Goal: Navigation & Orientation: Find specific page/section

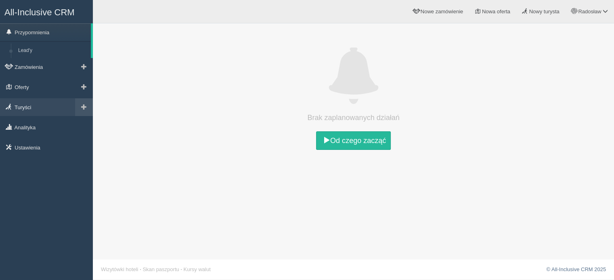
click at [56, 108] on link "Turyści" at bounding box center [46, 107] width 93 height 18
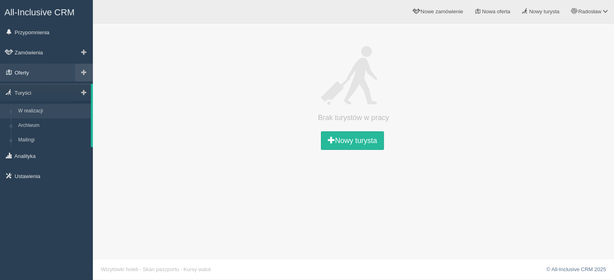
click at [40, 71] on link "Oferty" at bounding box center [46, 73] width 93 height 18
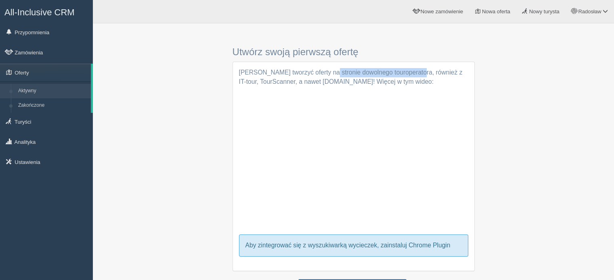
drag, startPoint x: 276, startPoint y: 71, endPoint x: 354, endPoint y: 71, distance: 78.3
click at [354, 71] on p "Możesz tworzyć oferty na stronie dowolnego touroperatora, również z IT-tour, To…" at bounding box center [353, 77] width 229 height 19
click at [383, 75] on p "Możesz tworzyć oferty na stronie dowolnego touroperatora, również z IT-tour, To…" at bounding box center [353, 77] width 229 height 19
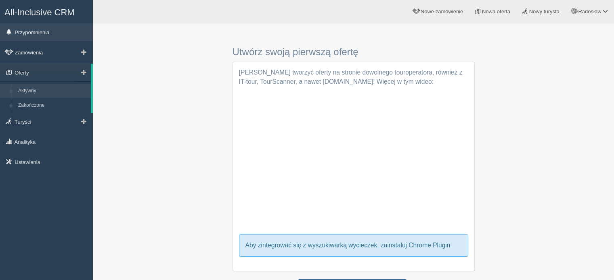
click at [48, 34] on link "Przypomnienia" at bounding box center [46, 32] width 93 height 18
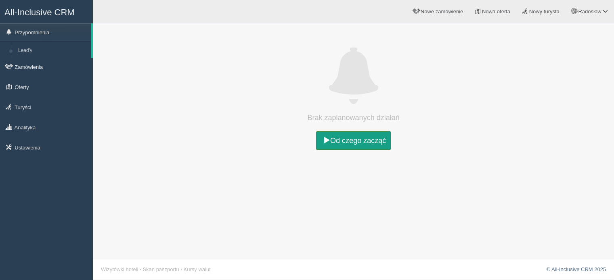
click at [356, 137] on link "Od czego zacząć" at bounding box center [353, 141] width 75 height 19
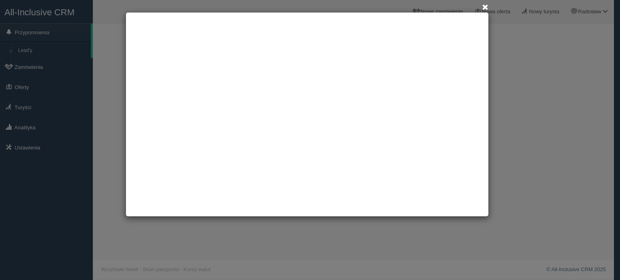
click at [485, 6] on span at bounding box center [485, 7] width 6 height 6
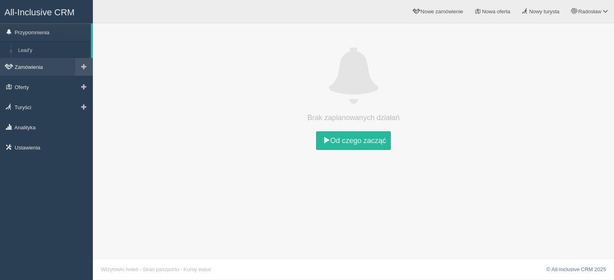
click at [28, 75] on link "Zamówienia" at bounding box center [46, 67] width 93 height 18
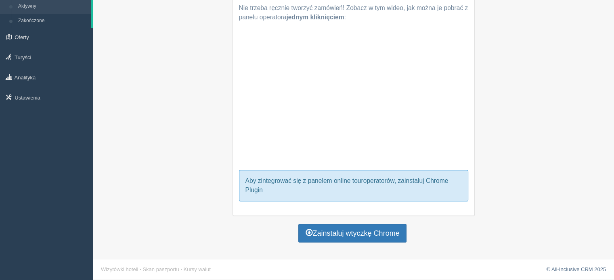
scroll to position [65, 0]
click at [167, 269] on link "Skan paszportu" at bounding box center [160, 270] width 36 height 6
click at [37, 79] on link "Analityka" at bounding box center [46, 78] width 93 height 18
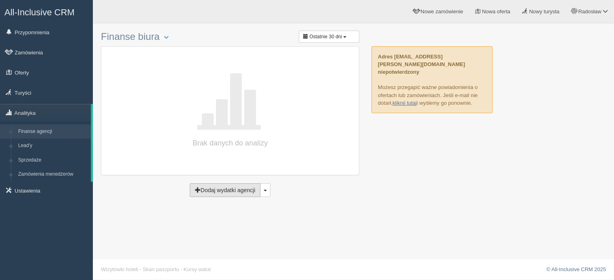
click at [243, 193] on button "Dodaj wydatki agencji" at bounding box center [225, 191] width 71 height 14
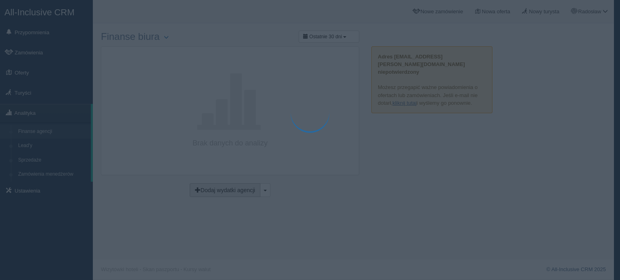
type input "11.08.2025"
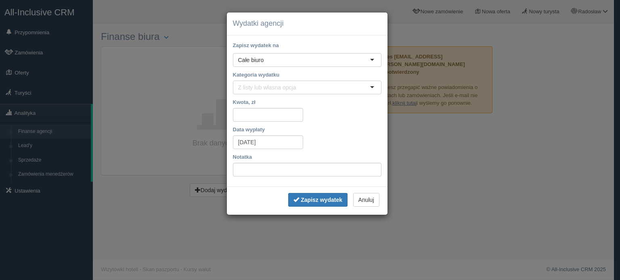
click at [439, 117] on div "usuń Wydatki agencji Zapisz wydatek na Rego-Bis Rego-Bis Rego-Bis Całe biuro Ca…" at bounding box center [310, 140] width 620 height 280
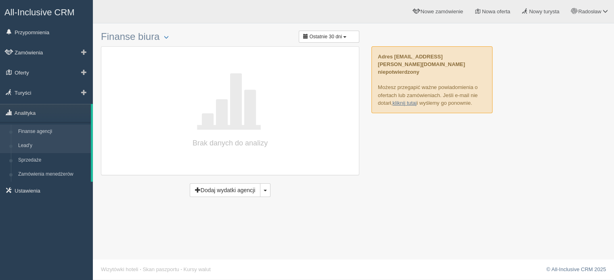
click at [41, 145] on link "Lead'y" at bounding box center [53, 146] width 76 height 15
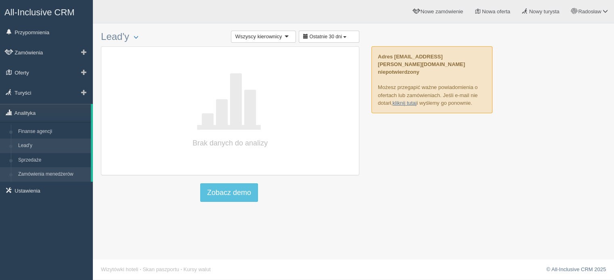
click at [38, 181] on link "Zamówienia menedżerów" at bounding box center [53, 174] width 76 height 15
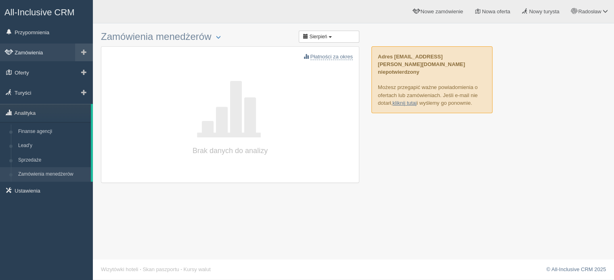
click at [41, 48] on link "Zamówienia" at bounding box center [46, 53] width 93 height 18
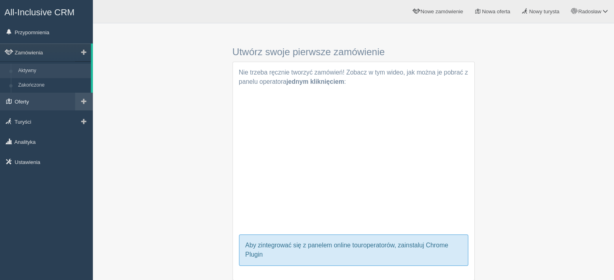
click at [30, 104] on link "Oferty" at bounding box center [46, 102] width 93 height 18
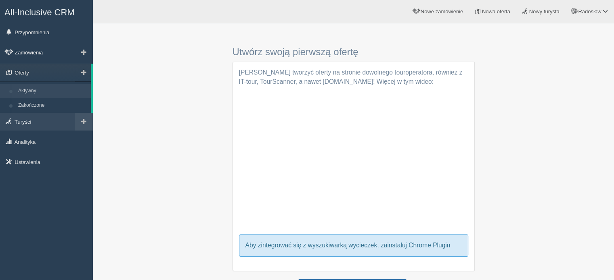
click at [31, 125] on link "Turyści" at bounding box center [46, 122] width 93 height 18
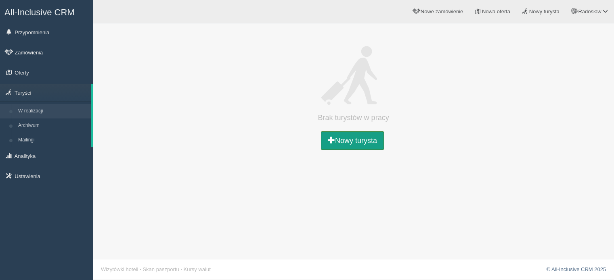
click at [366, 139] on link "Nowy turysta" at bounding box center [352, 141] width 63 height 19
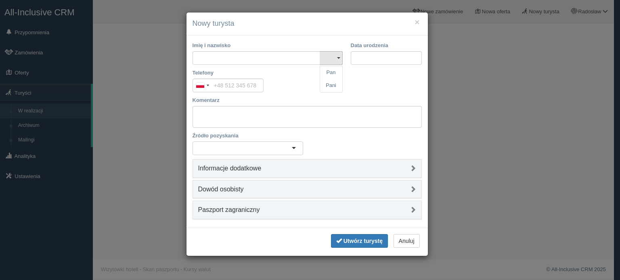
click at [392, 169] on h4 "Informacje dodatkowe" at bounding box center [307, 168] width 218 height 7
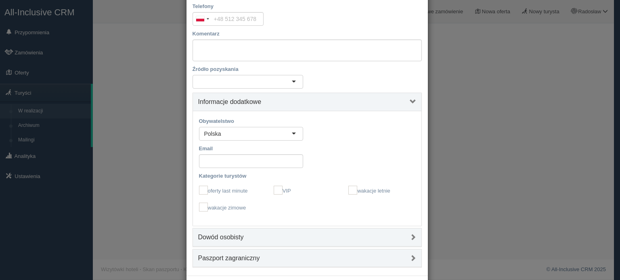
scroll to position [81, 0]
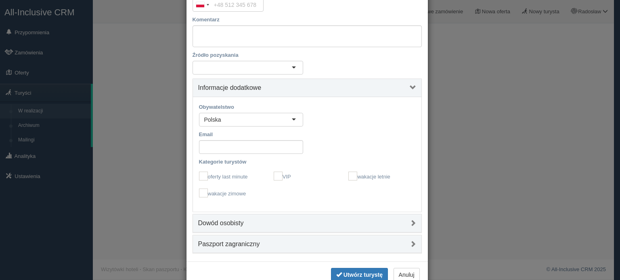
click at [222, 222] on h4 "Dowód osobisty" at bounding box center [307, 223] width 218 height 7
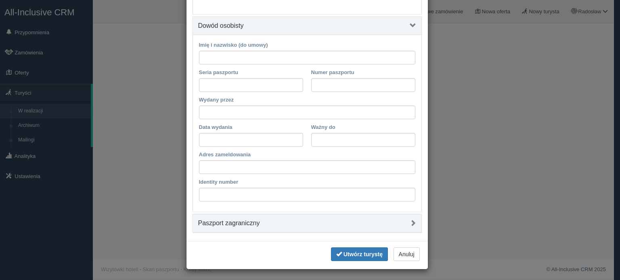
click at [231, 223] on h4 "Paszport zagraniczny" at bounding box center [307, 223] width 218 height 7
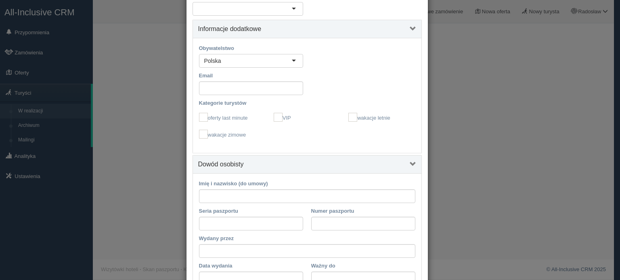
scroll to position [135, 0]
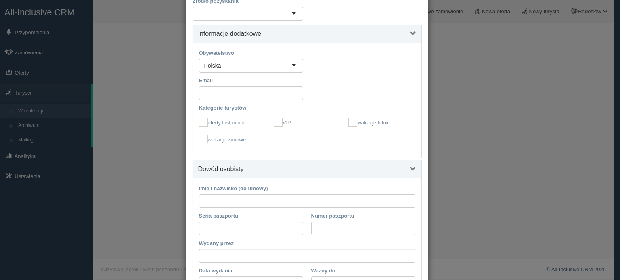
click at [137, 93] on div "× Nowy turysta Imię i nazwisko Pan Pani Pan Pani Data urodzenia Telefony Poland…" at bounding box center [310, 140] width 620 height 280
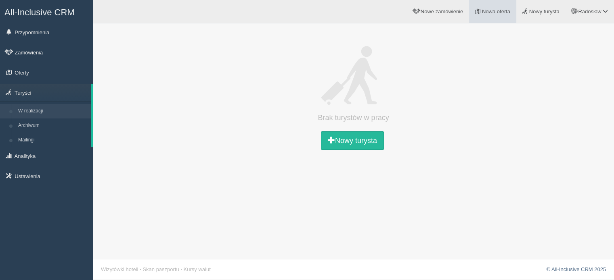
click at [481, 11] on link "Nowa oferta" at bounding box center [492, 11] width 47 height 23
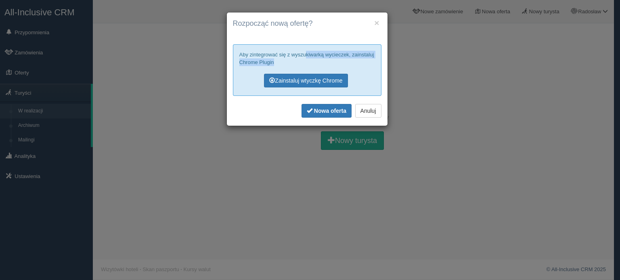
drag, startPoint x: 335, startPoint y: 59, endPoint x: 345, endPoint y: 69, distance: 14.0
click at [345, 69] on div "Aby zintegrować się z wyszukiwarką wycieczek, zainstaluj Chrome Plugin Zainstal…" at bounding box center [307, 70] width 148 height 52
click at [370, 111] on button "Anuluj" at bounding box center [368, 111] width 26 height 14
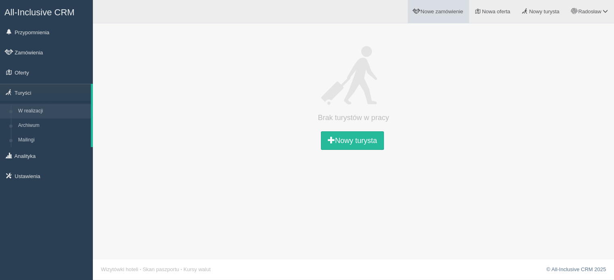
click at [455, 8] on link "Nowe zamówienie" at bounding box center [437, 11] width 61 height 23
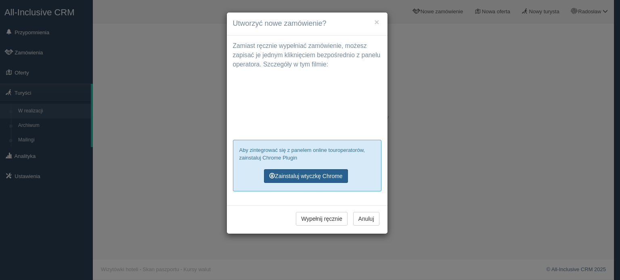
click at [316, 177] on link "Zainstaluj wtyczkę Chrome" at bounding box center [306, 176] width 84 height 14
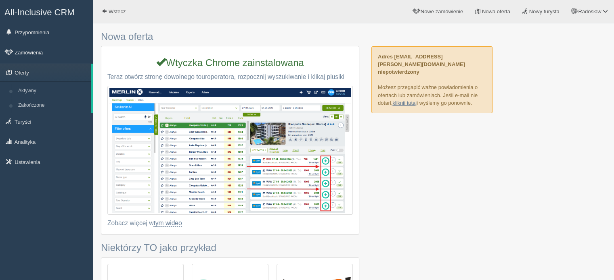
click at [236, 146] on img at bounding box center [229, 150] width 245 height 129
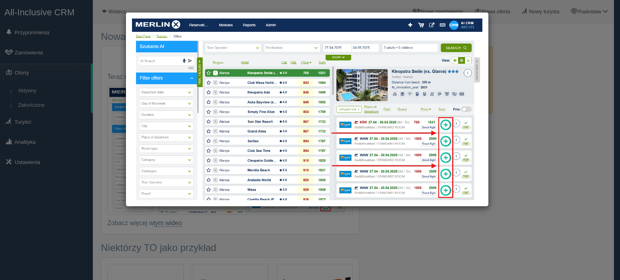
click at [232, 212] on div at bounding box center [310, 140] width 620 height 280
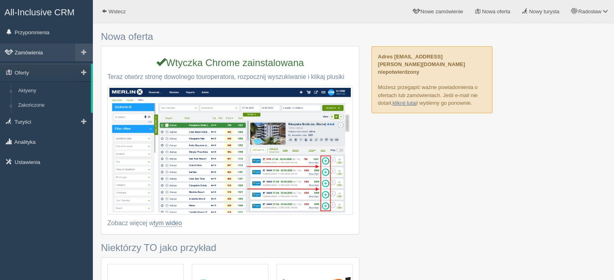
click at [45, 50] on link "Zamówienia" at bounding box center [46, 53] width 93 height 18
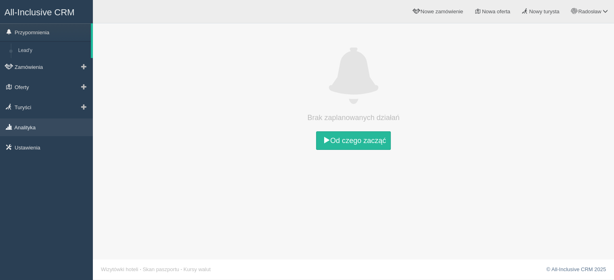
click at [37, 127] on link "Analityka" at bounding box center [46, 128] width 93 height 18
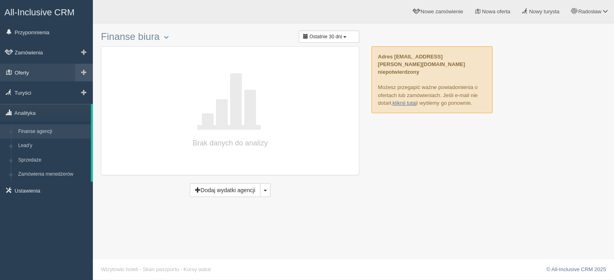
click at [42, 72] on link "Oferty" at bounding box center [46, 73] width 93 height 18
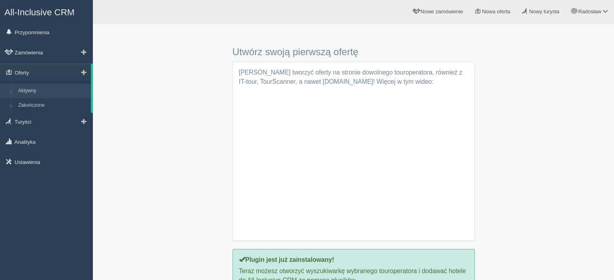
click at [36, 90] on link "Aktywny" at bounding box center [53, 91] width 76 height 15
click at [37, 56] on link "Zamówienia" at bounding box center [46, 53] width 93 height 18
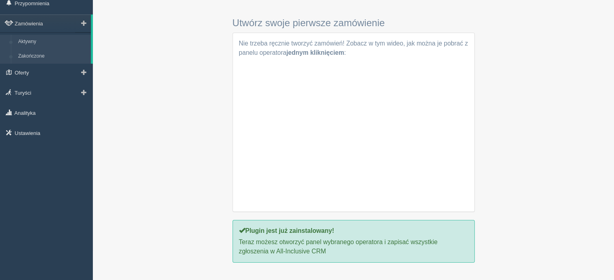
scroll to position [15, 0]
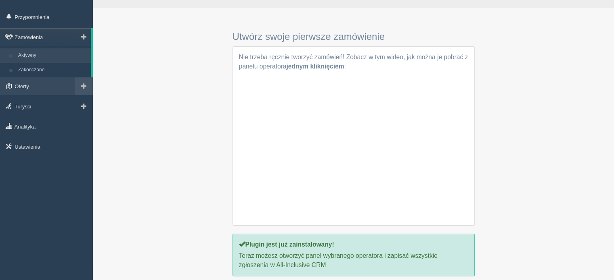
click at [36, 85] on link "Oferty" at bounding box center [46, 86] width 93 height 18
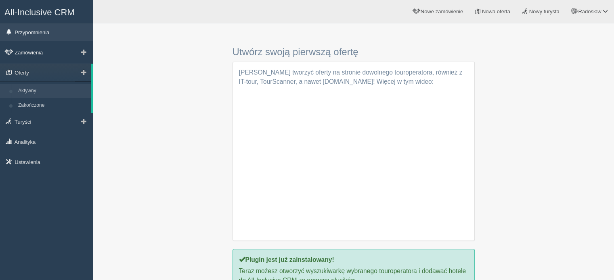
click at [55, 33] on link "Przypomnienia" at bounding box center [46, 32] width 93 height 18
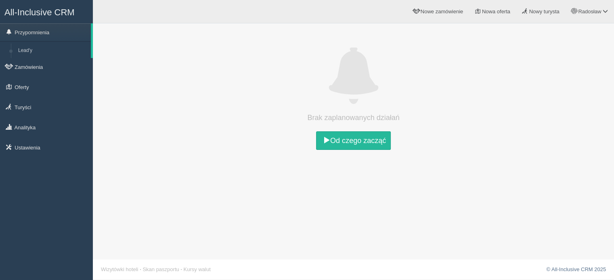
click at [47, 54] on link "Lead'y" at bounding box center [53, 51] width 76 height 15
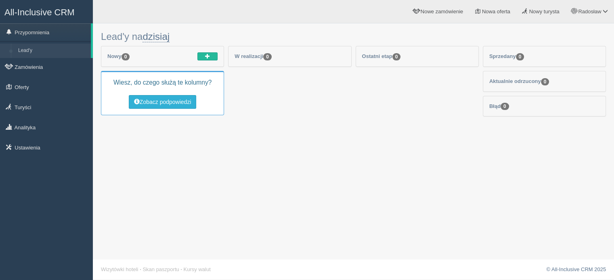
click at [179, 102] on button "Zobacz podpowiedzi" at bounding box center [163, 102] width 68 height 14
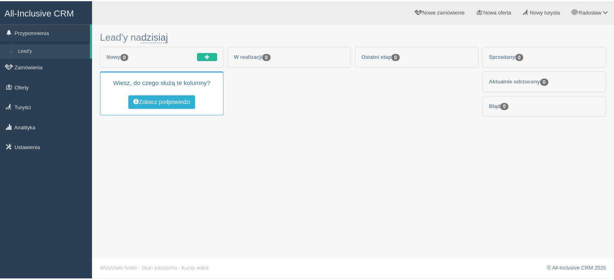
scroll to position [1, 0]
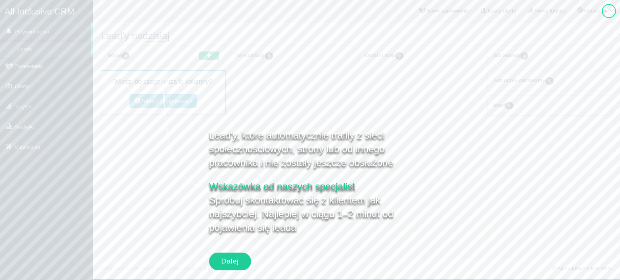
click at [236, 261] on div "Dalej" at bounding box center [230, 262] width 42 height 18
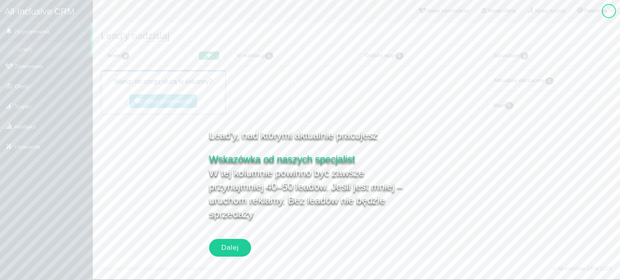
click at [240, 250] on div "Dalej" at bounding box center [230, 248] width 42 height 18
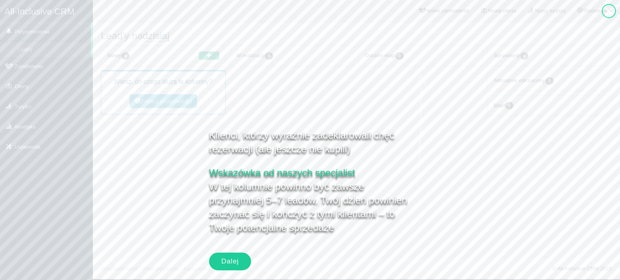
click at [240, 254] on div "Dalej" at bounding box center [230, 262] width 42 height 18
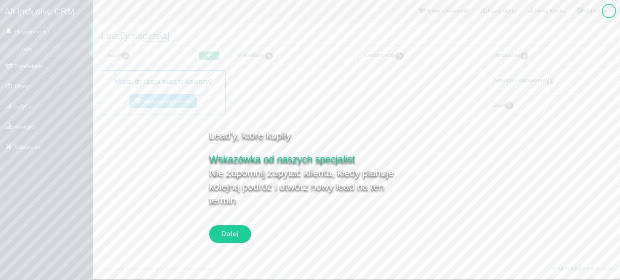
click at [241, 237] on div "Dalej" at bounding box center [230, 235] width 42 height 18
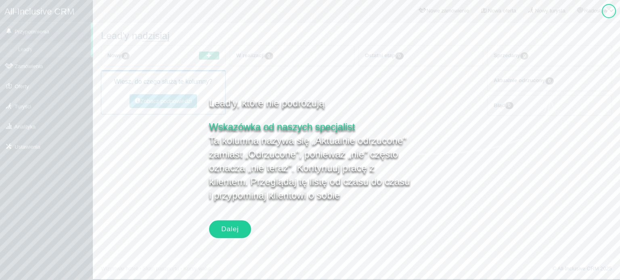
click at [242, 226] on div "Dalej" at bounding box center [230, 230] width 42 height 18
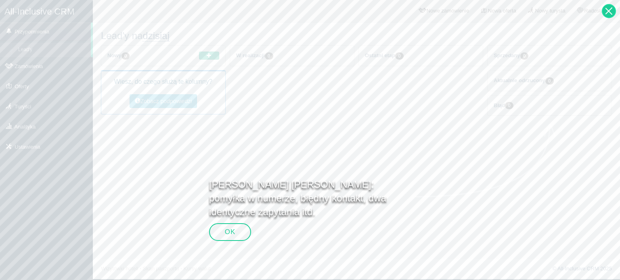
click at [610, 10] on div at bounding box center [608, 11] width 14 height 14
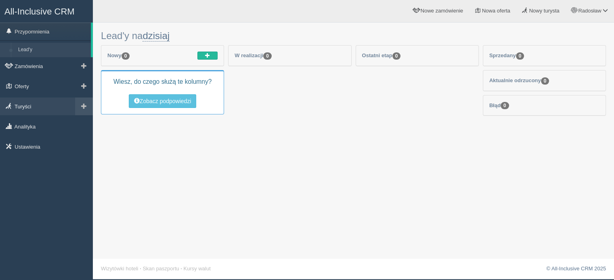
click at [46, 107] on link "Turyści" at bounding box center [46, 107] width 93 height 18
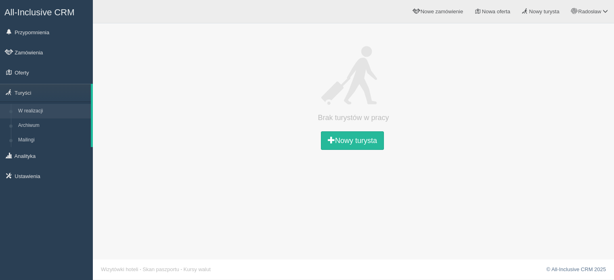
click at [27, 177] on link "Ustawienia" at bounding box center [46, 176] width 93 height 18
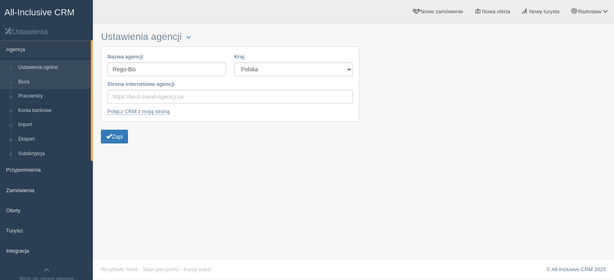
click at [40, 87] on link "Biura" at bounding box center [53, 82] width 76 height 15
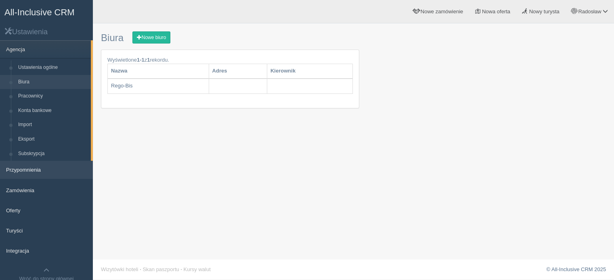
click at [50, 178] on link "Przypomnienia" at bounding box center [46, 170] width 93 height 18
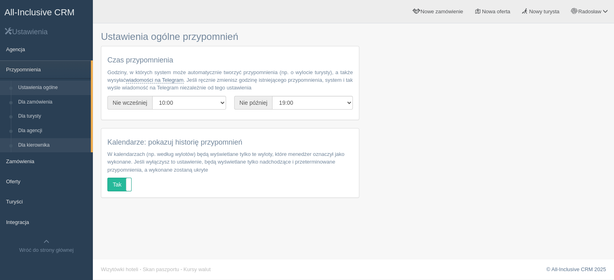
click at [42, 143] on link "Dla kierownika" at bounding box center [53, 145] width 76 height 15
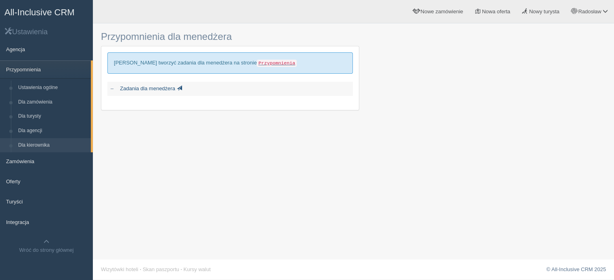
click at [166, 90] on span "Zadania dla menedżera" at bounding box center [147, 89] width 55 height 6
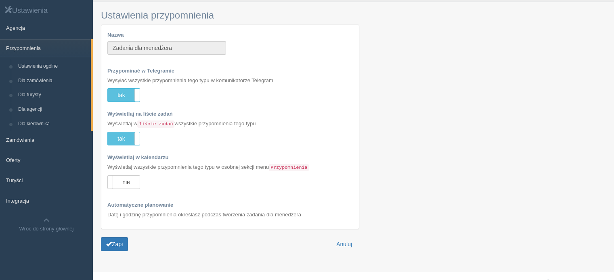
scroll to position [33, 0]
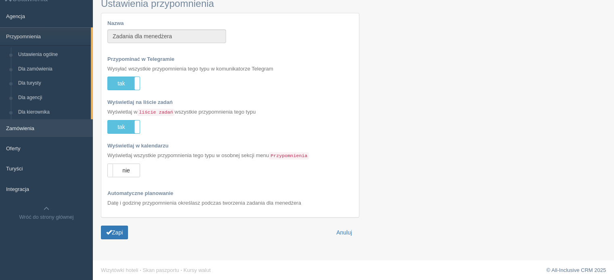
click at [33, 134] on link "Zamówienia" at bounding box center [46, 128] width 93 height 18
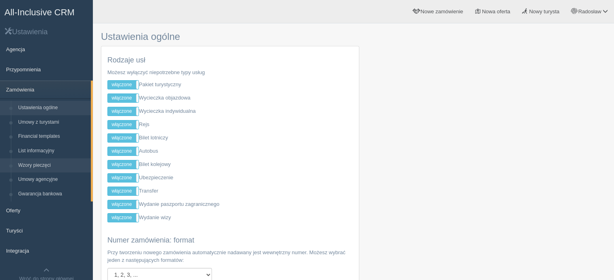
click at [47, 167] on link "Wzory pieczęci" at bounding box center [53, 166] width 76 height 15
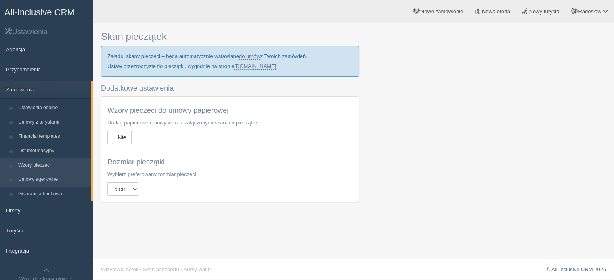
click at [42, 184] on link "Umowy agencyjne" at bounding box center [53, 180] width 76 height 15
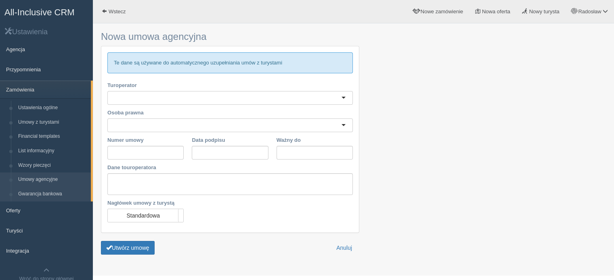
click at [37, 192] on link "Gwarancja bankowa" at bounding box center [53, 194] width 76 height 15
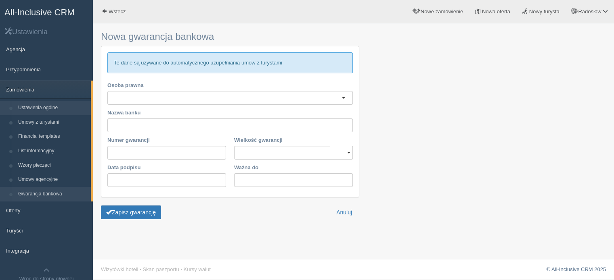
click at [43, 111] on link "Ustawienia ogólne" at bounding box center [53, 108] width 76 height 15
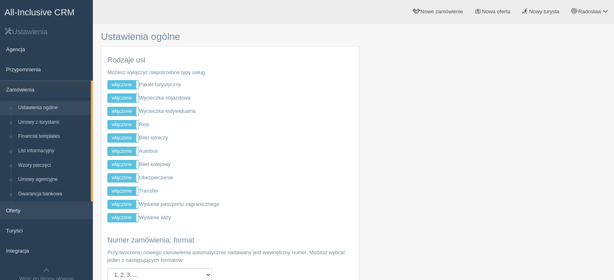
click at [42, 212] on link "Oferty" at bounding box center [46, 211] width 93 height 18
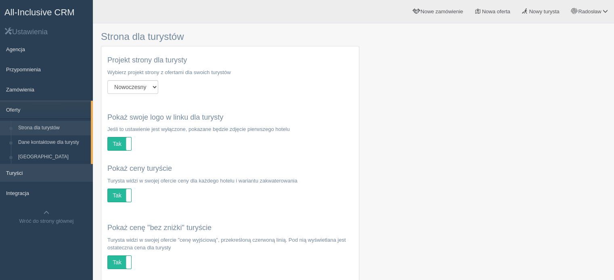
click at [38, 179] on link "Turyści" at bounding box center [46, 173] width 93 height 18
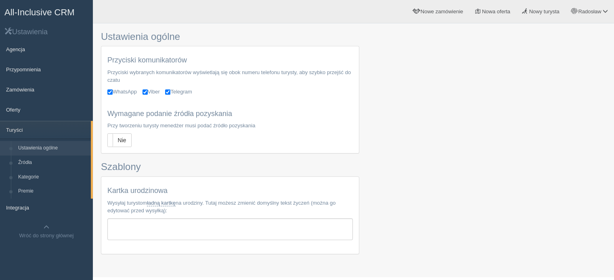
scroll to position [18, 0]
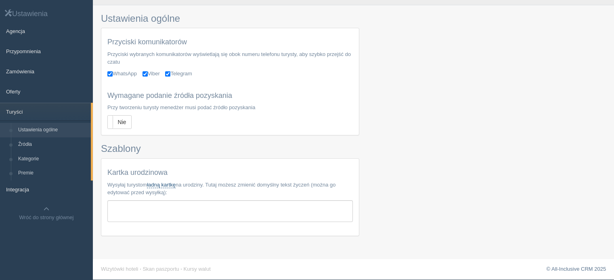
click at [159, 186] on link "ładną kartkę" at bounding box center [161, 185] width 29 height 6
click at [51, 159] on link "Kategorie" at bounding box center [53, 159] width 76 height 15
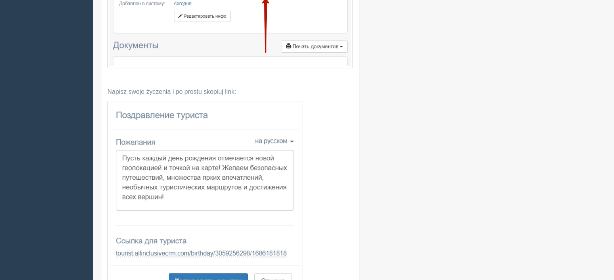
scroll to position [444, 0]
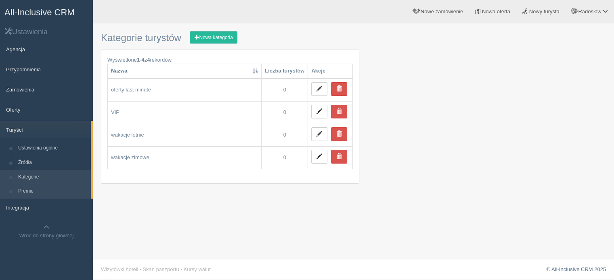
click at [42, 192] on link "Premie" at bounding box center [53, 191] width 76 height 15
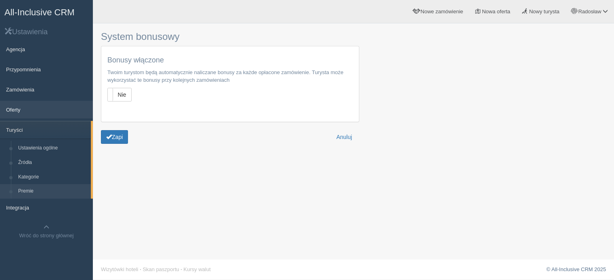
click at [44, 106] on link "Oferty" at bounding box center [46, 110] width 93 height 18
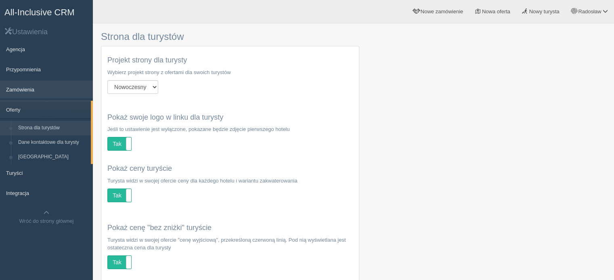
click at [45, 86] on link "Zamówienia" at bounding box center [46, 90] width 93 height 18
